Goal: Navigation & Orientation: Find specific page/section

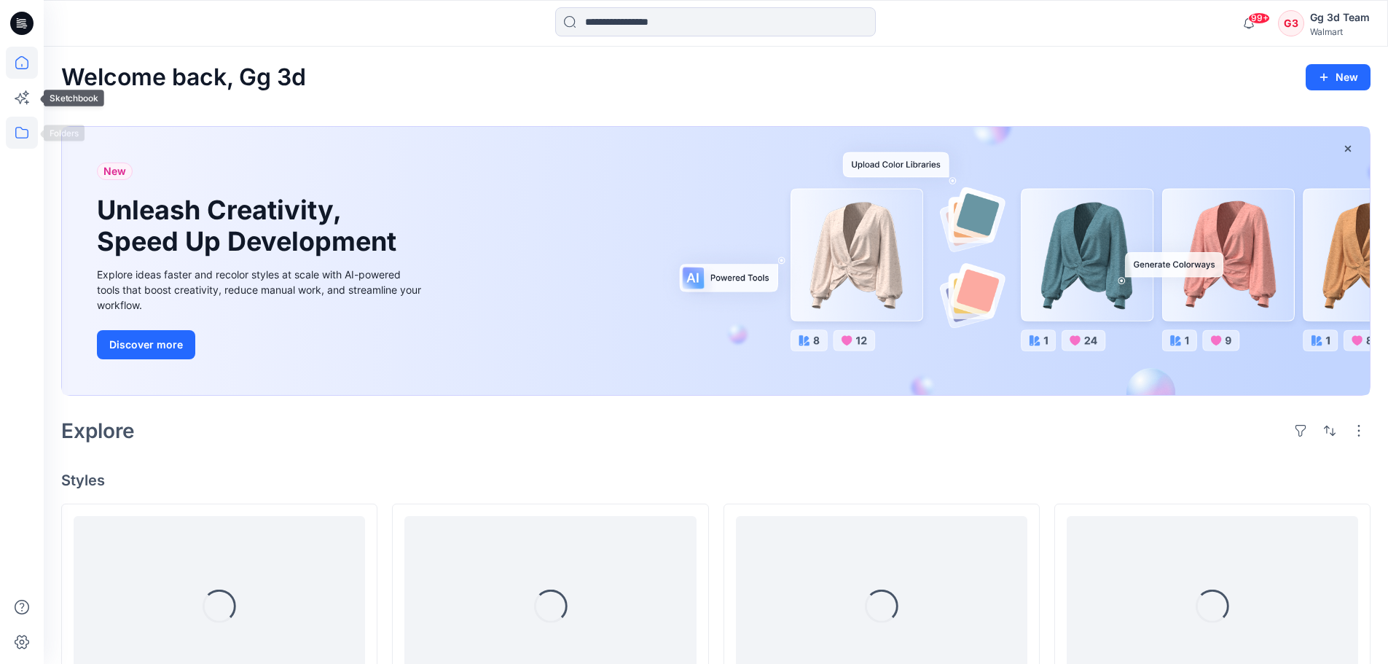
click at [26, 136] on icon at bounding box center [22, 133] width 32 height 32
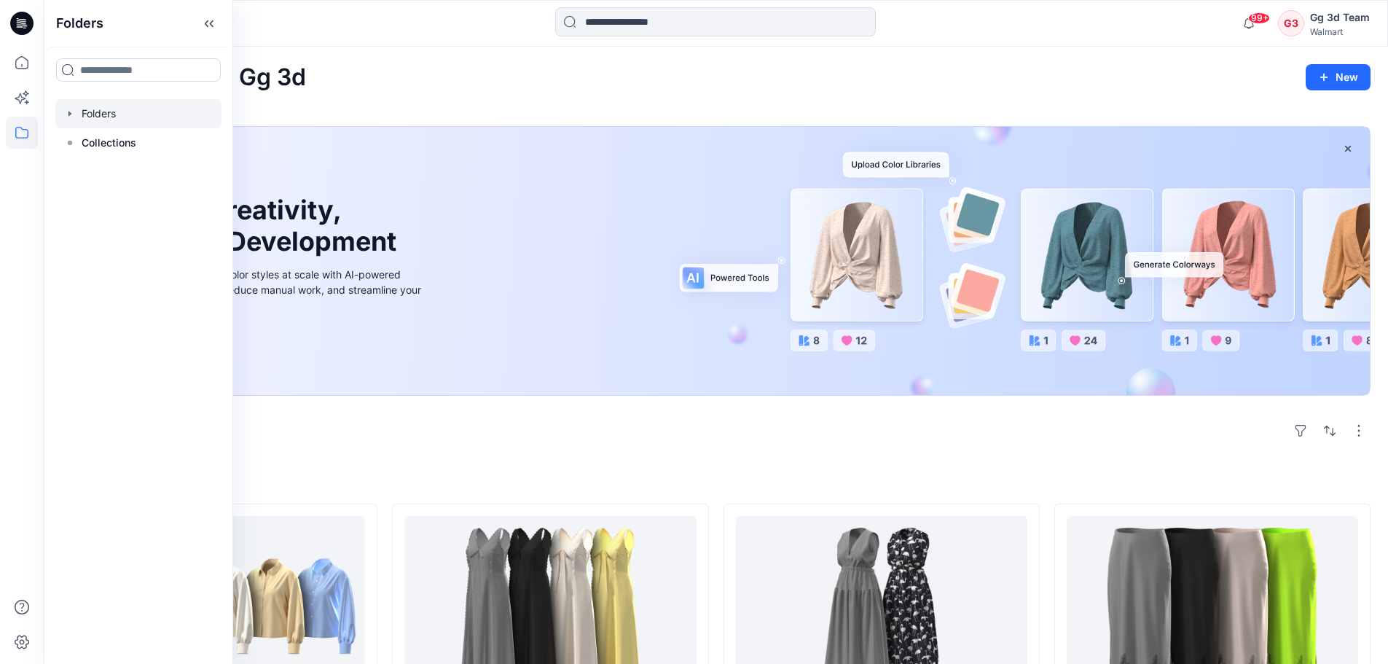
click at [103, 109] on div at bounding box center [138, 113] width 166 height 29
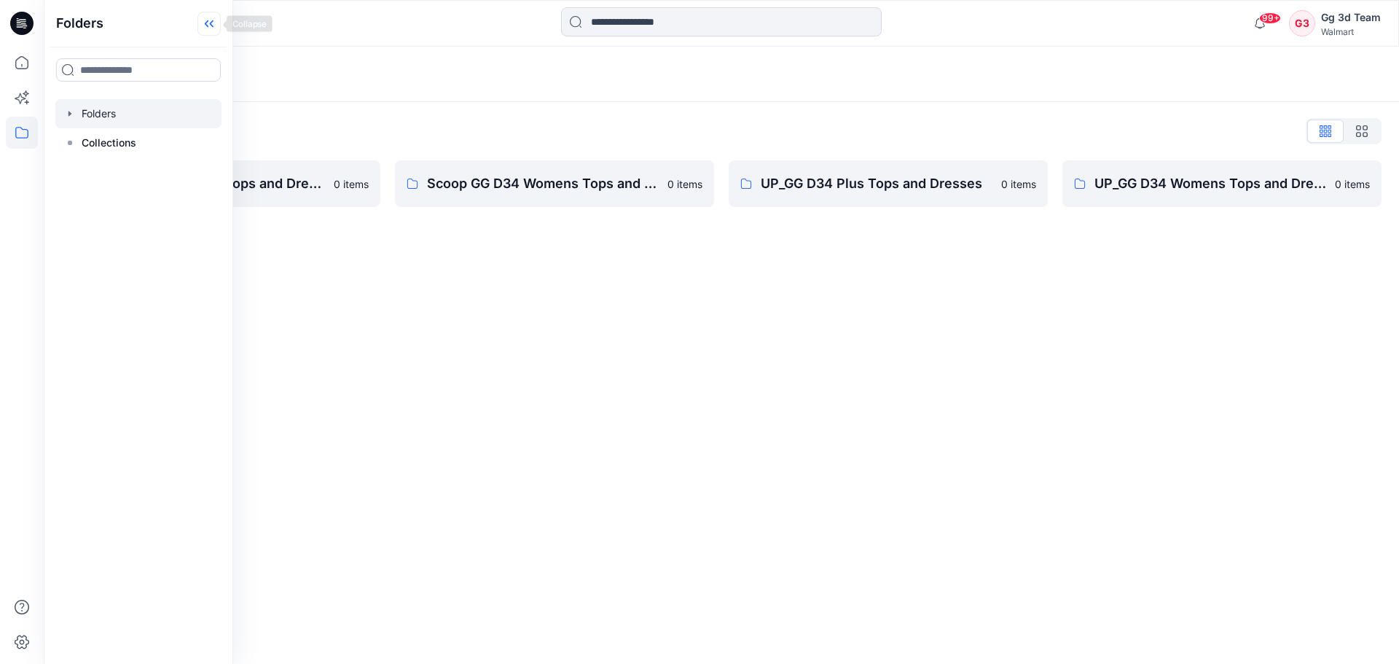
click at [213, 24] on icon at bounding box center [208, 24] width 23 height 24
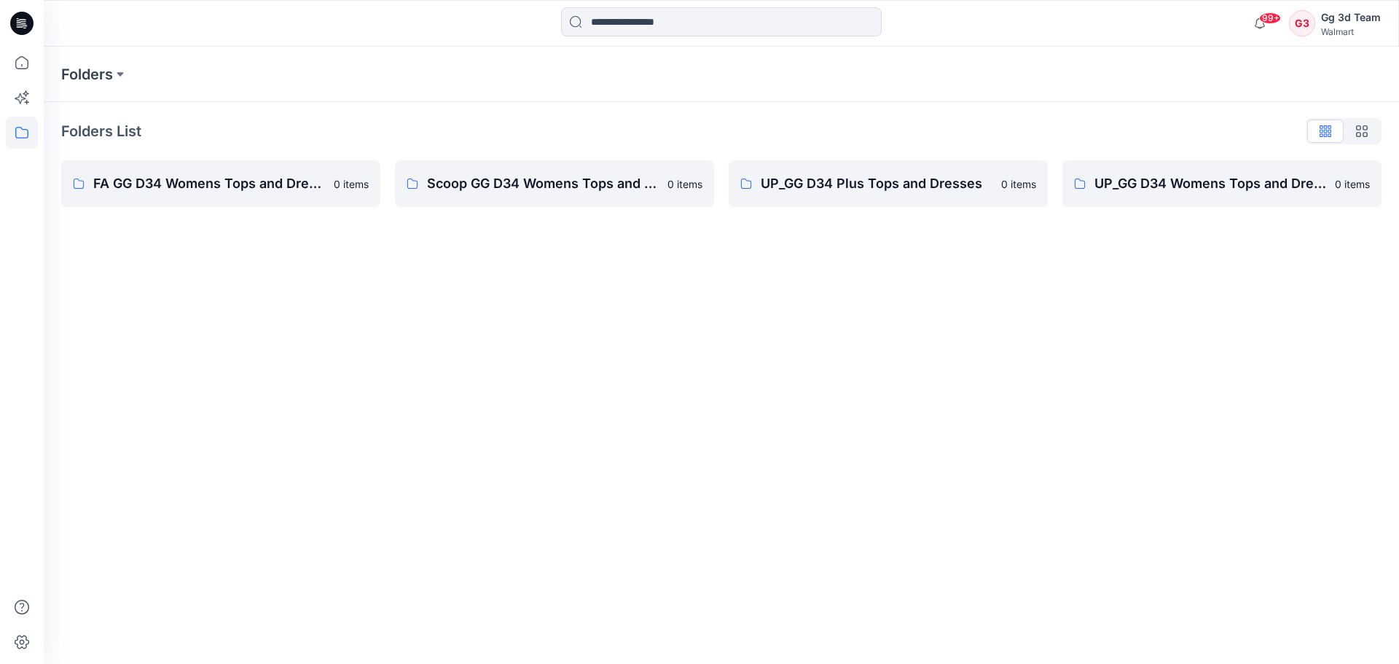
click at [446, 415] on div "Folders Folders List FA GG D34 Womens Tops and Dresses 0 items Scoop GG D34 Wom…" at bounding box center [721, 355] width 1355 height 617
click at [894, 430] on div "Folders Folders List FA GG D34 Womens Tops and Dresses 0 items Scoop GG D34 Wom…" at bounding box center [721, 355] width 1355 height 617
click at [791, 352] on div "Folders Folders List FA GG D34 Womens Tops and Dresses 0 items Scoop GG D34 Wom…" at bounding box center [721, 355] width 1355 height 617
